Goal: Transaction & Acquisition: Purchase product/service

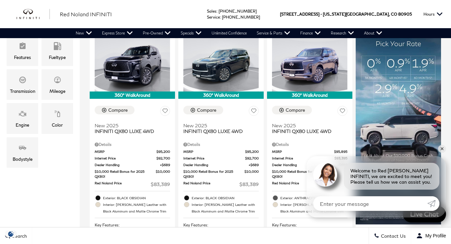
scroll to position [166, 0]
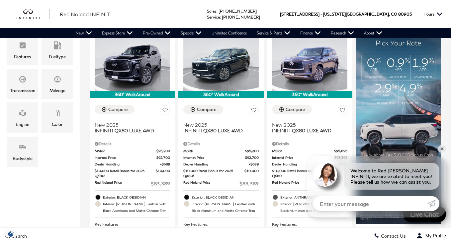
click at [442, 149] on link "✕" at bounding box center [442, 149] width 8 height 8
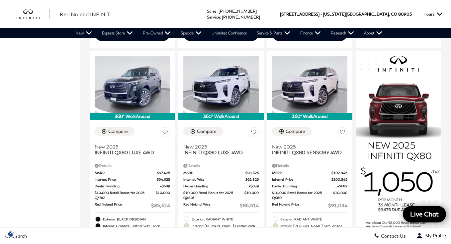
scroll to position [396, 0]
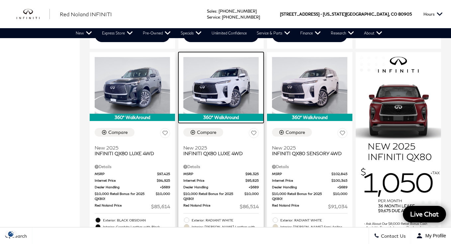
click at [228, 81] on img at bounding box center [220, 85] width 75 height 56
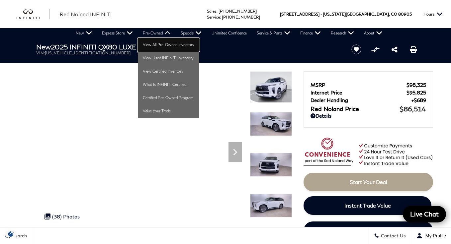
click at [160, 40] on link "View All Pre-Owned Inventory" at bounding box center [168, 44] width 61 height 13
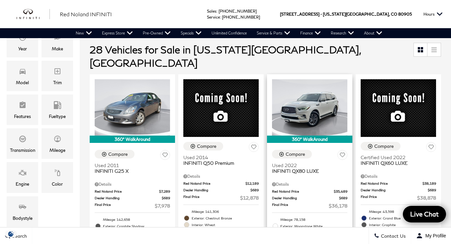
scroll to position [128, 0]
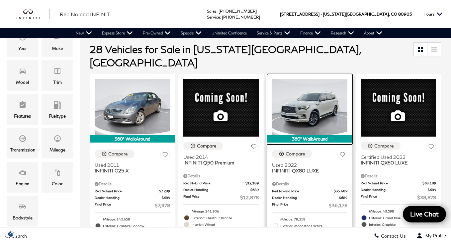
click at [340, 94] on img at bounding box center [309, 107] width 75 height 56
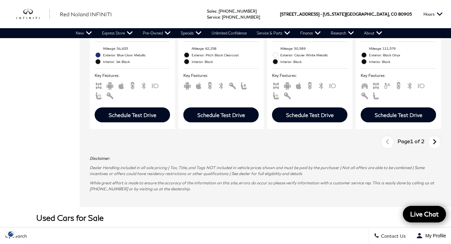
scroll to position [1215, 0]
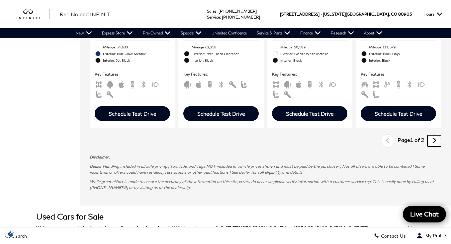
click at [433, 135] on icon "next page" at bounding box center [434, 140] width 4 height 11
